Goal: Task Accomplishment & Management: Use online tool/utility

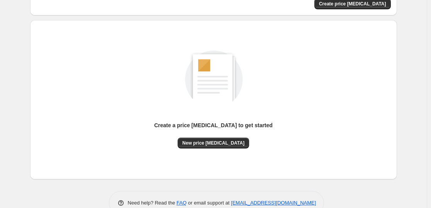
scroll to position [81, 0]
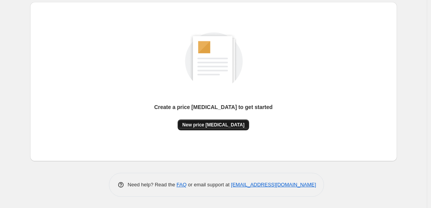
click at [203, 120] on button "New price [MEDICAL_DATA]" at bounding box center [213, 124] width 71 height 11
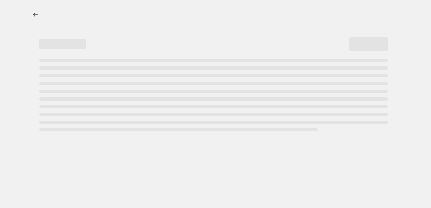
select select "percentage"
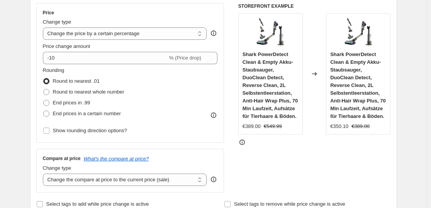
scroll to position [129, 0]
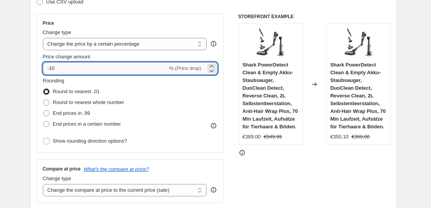
click at [124, 73] on input "-10" at bounding box center [105, 68] width 125 height 12
type input "-1"
click at [124, 73] on input "Price change amount" at bounding box center [119, 68] width 152 height 12
click at [106, 68] on input "Price change amount" at bounding box center [119, 68] width 152 height 12
type input "3"
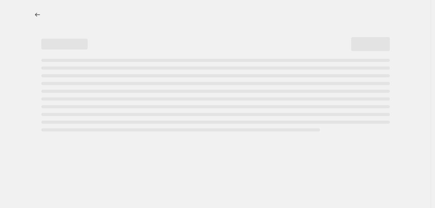
select select "percentage"
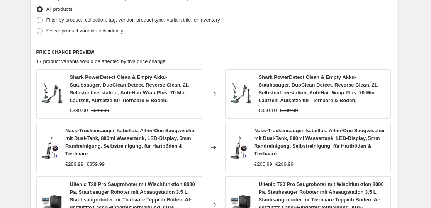
scroll to position [129, 0]
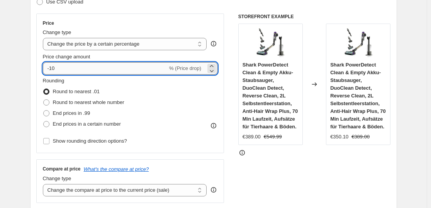
click at [129, 68] on input "-10" at bounding box center [105, 68] width 125 height 12
type input "-1"
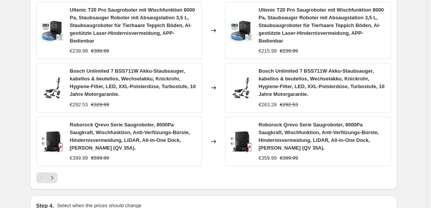
scroll to position [654, 0]
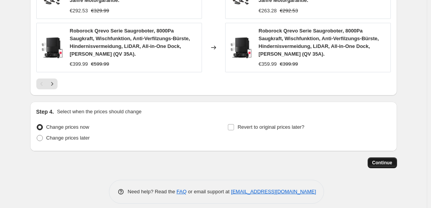
type input "-35"
click at [387, 159] on span "Continue" at bounding box center [382, 162] width 20 height 6
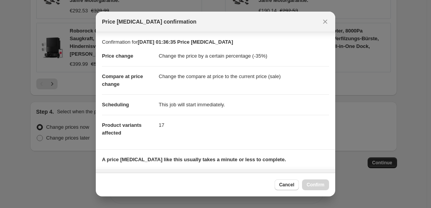
scroll to position [117, 0]
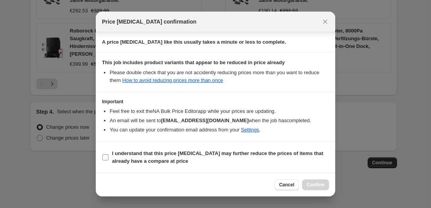
click at [122, 154] on b "I understand that this price change job may further reduce the prices of items …" at bounding box center [217, 157] width 211 height 14
click at [108, 154] on input "I understand that this price change job may further reduce the prices of items …" at bounding box center [105, 157] width 6 height 6
checkbox input "true"
click at [318, 183] on span "Confirm" at bounding box center [315, 184] width 18 height 6
